Goal: Task Accomplishment & Management: Manage account settings

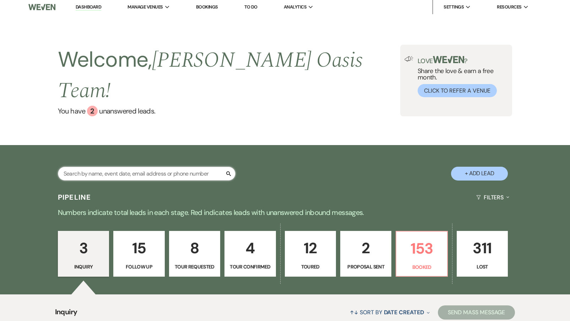
click at [86, 167] on input "text" at bounding box center [146, 174] width 177 height 14
type input "[DATE]"
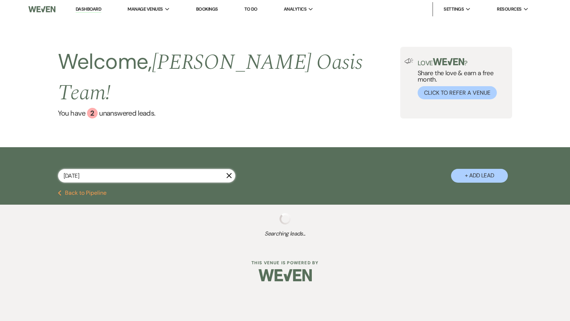
select select "8"
select select "1"
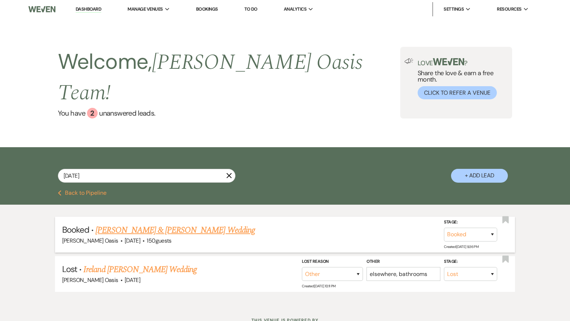
click at [138, 224] on link "[PERSON_NAME] & [PERSON_NAME] Wedding" at bounding box center [174, 230] width 159 height 13
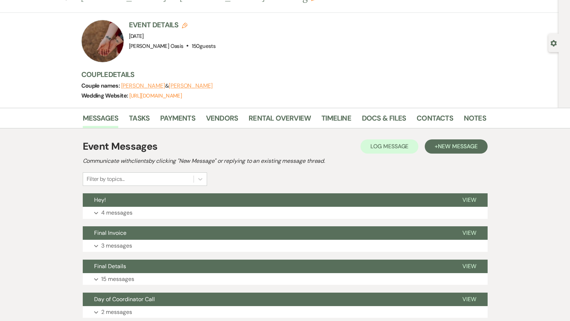
scroll to position [67, 0]
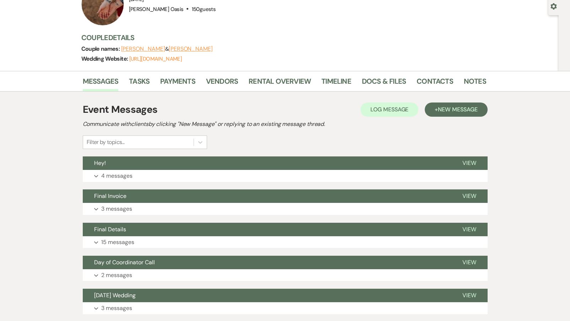
click at [162, 178] on button "Expand 4 messages" at bounding box center [285, 176] width 405 height 12
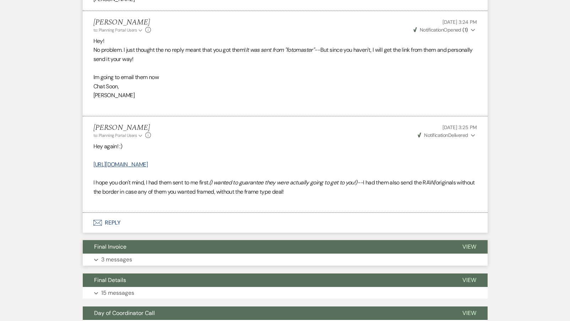
scroll to position [465, 0]
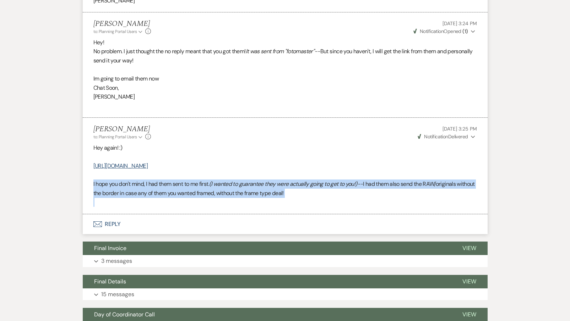
drag, startPoint x: 100, startPoint y: 199, endPoint x: 88, endPoint y: 172, distance: 29.9
click at [87, 172] on li "[PERSON_NAME] to: Planning Portal Users Expand Info [DATE] 3:25 PM Weven Check …" at bounding box center [285, 166] width 405 height 97
copy p "I hope you don't mind, I had them sent to me first. (I wanted to guarantee they…"
